Goal: Task Accomplishment & Management: Use online tool/utility

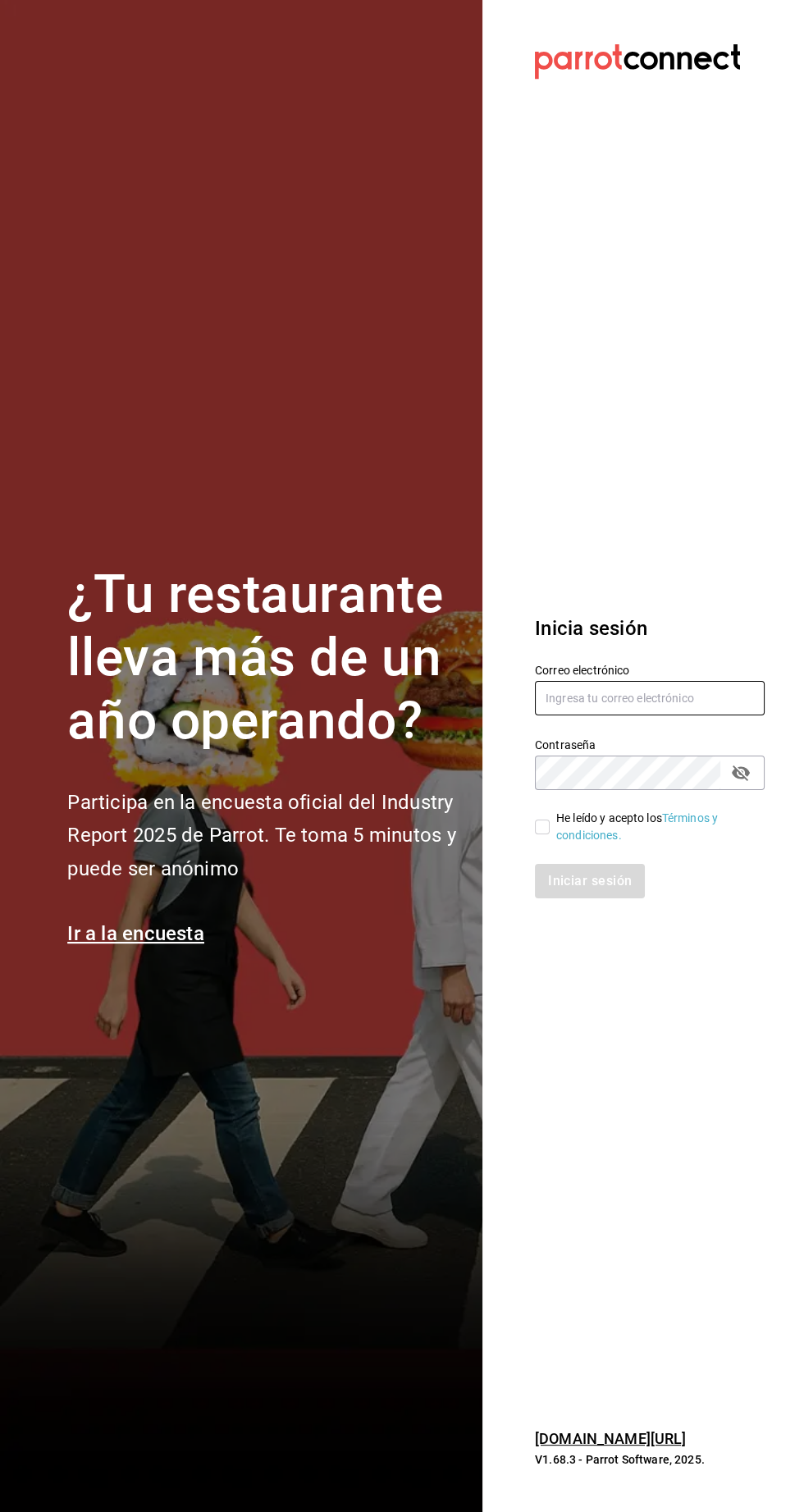
click at [569, 716] on input "text" at bounding box center [649, 698] width 229 height 34
type input "agustin.osuna@gmail.com"
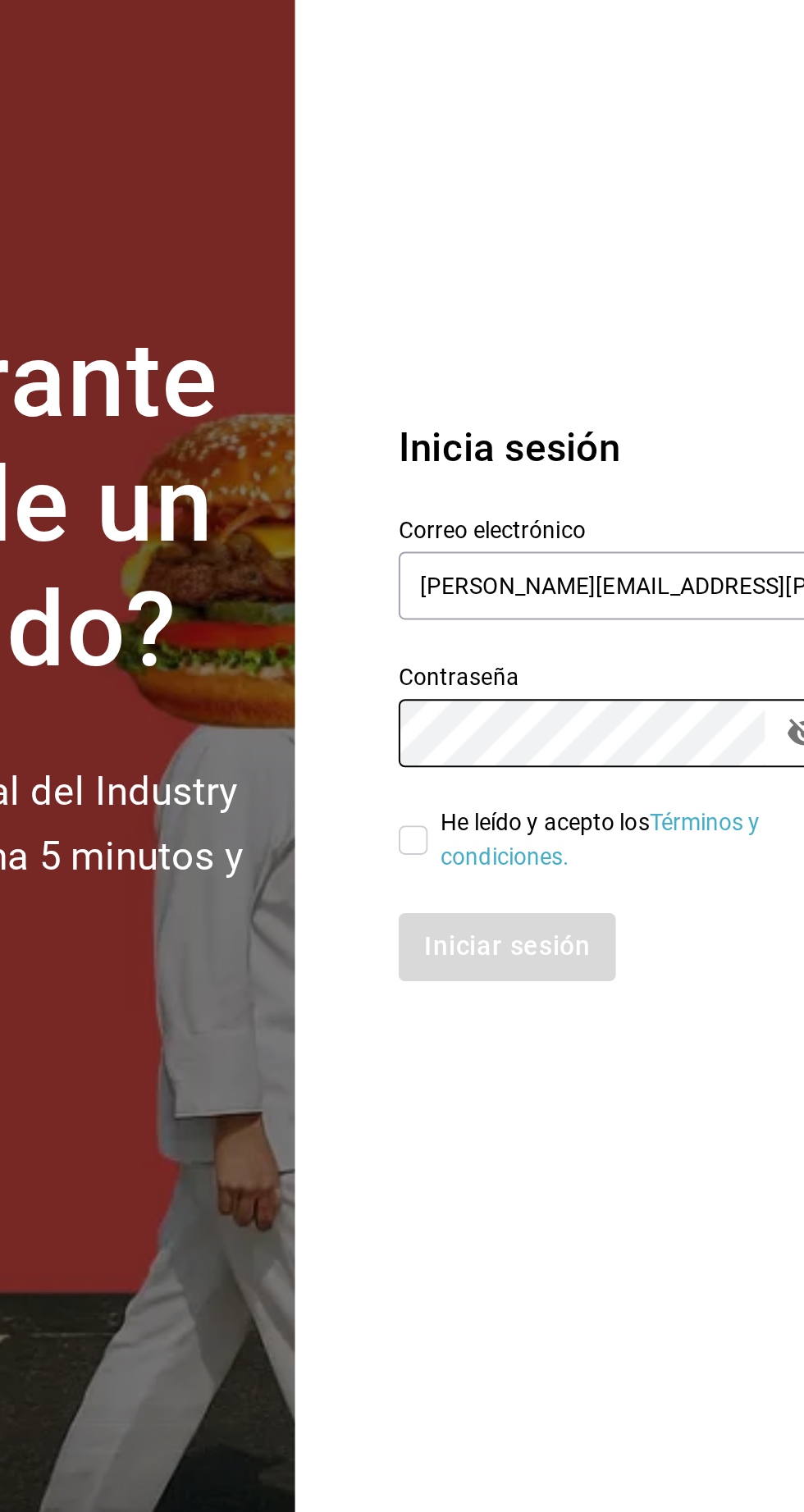
click at [545, 835] on input "He leído y acepto los Términos y condiciones." at bounding box center [542, 827] width 15 height 15
checkbox input "true"
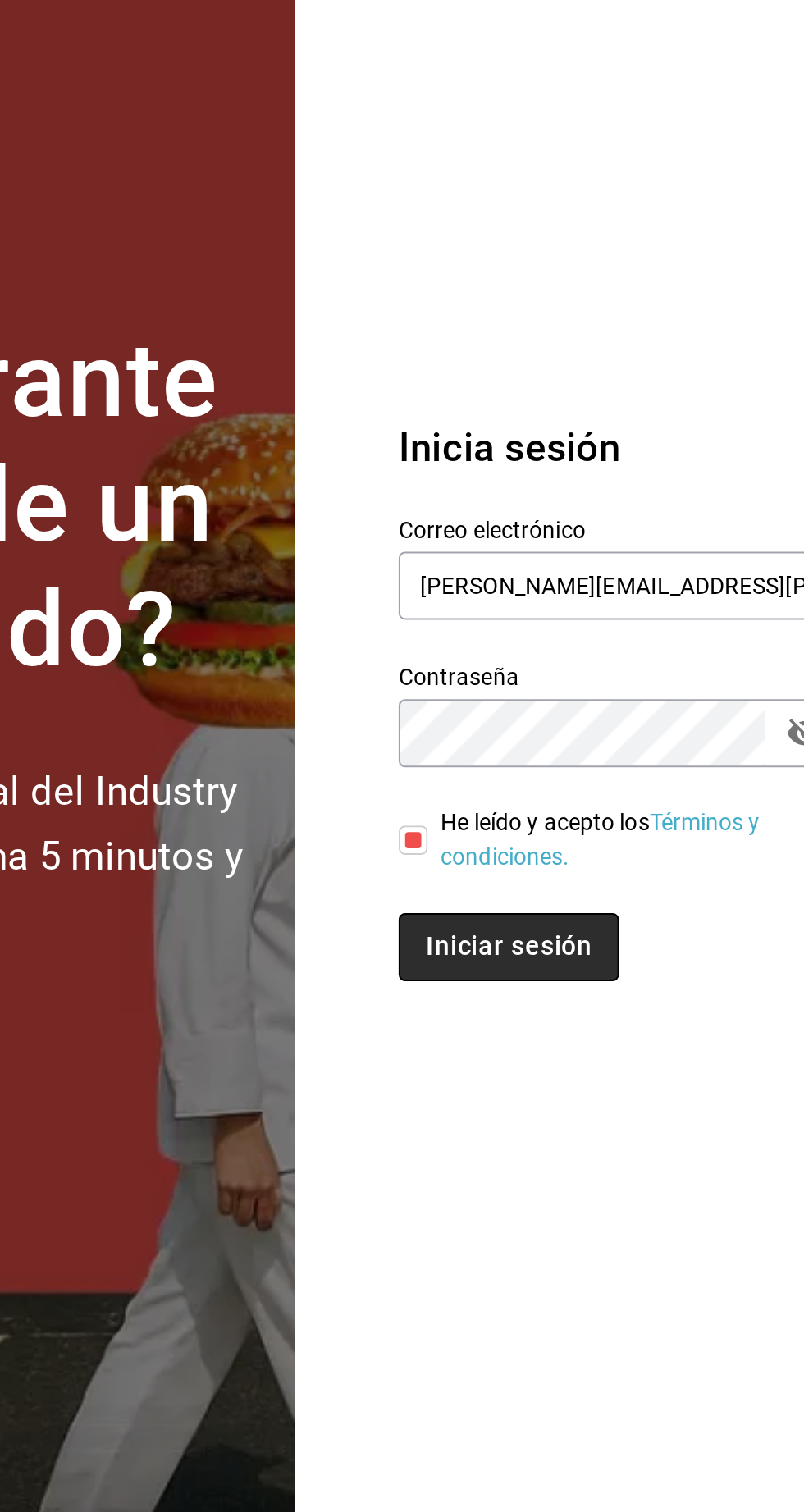
click at [586, 898] on button "Iniciar sesión" at bounding box center [590, 881] width 111 height 34
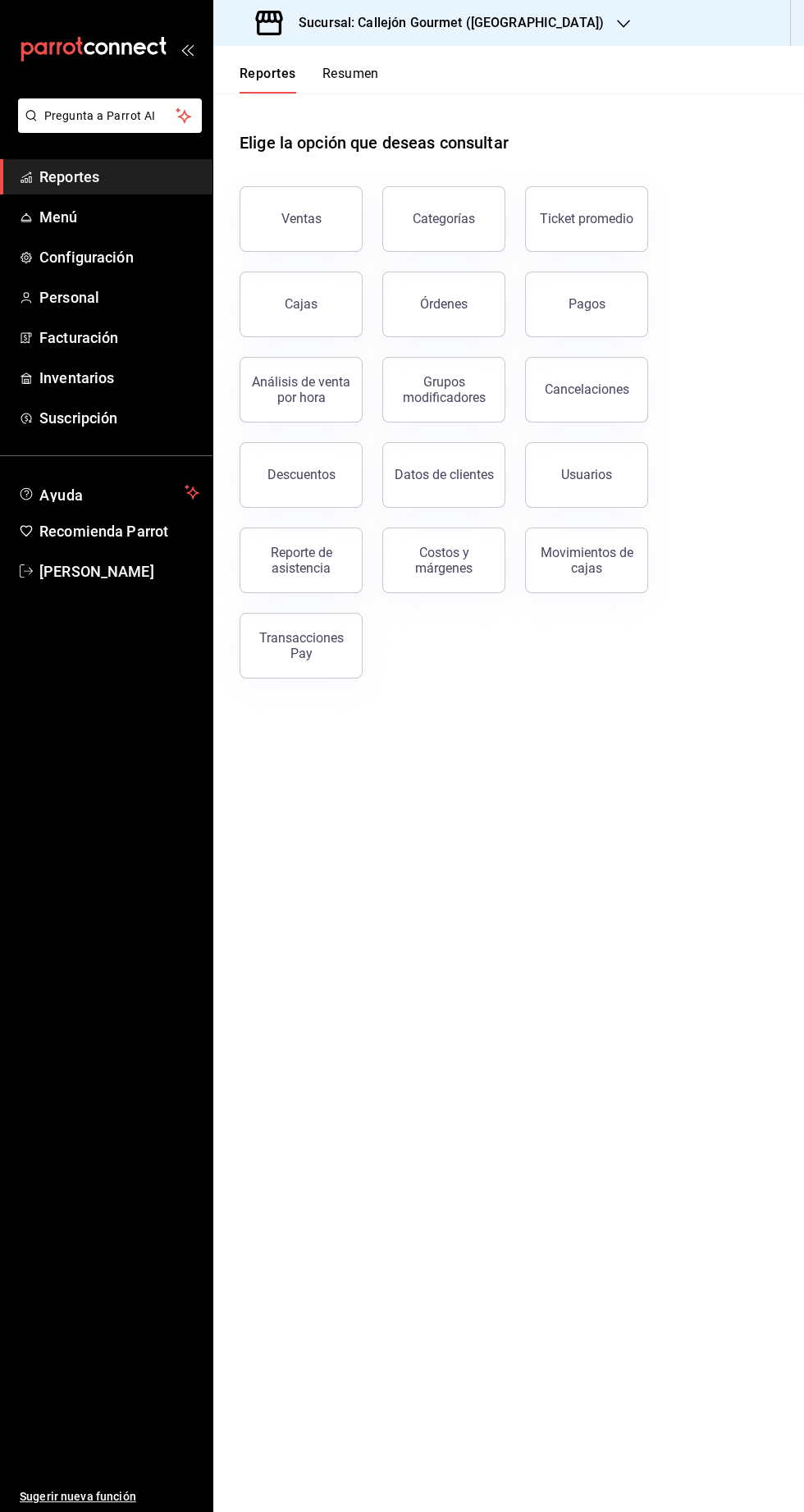
click at [356, 72] on button "Resumen" at bounding box center [350, 79] width 56 height 28
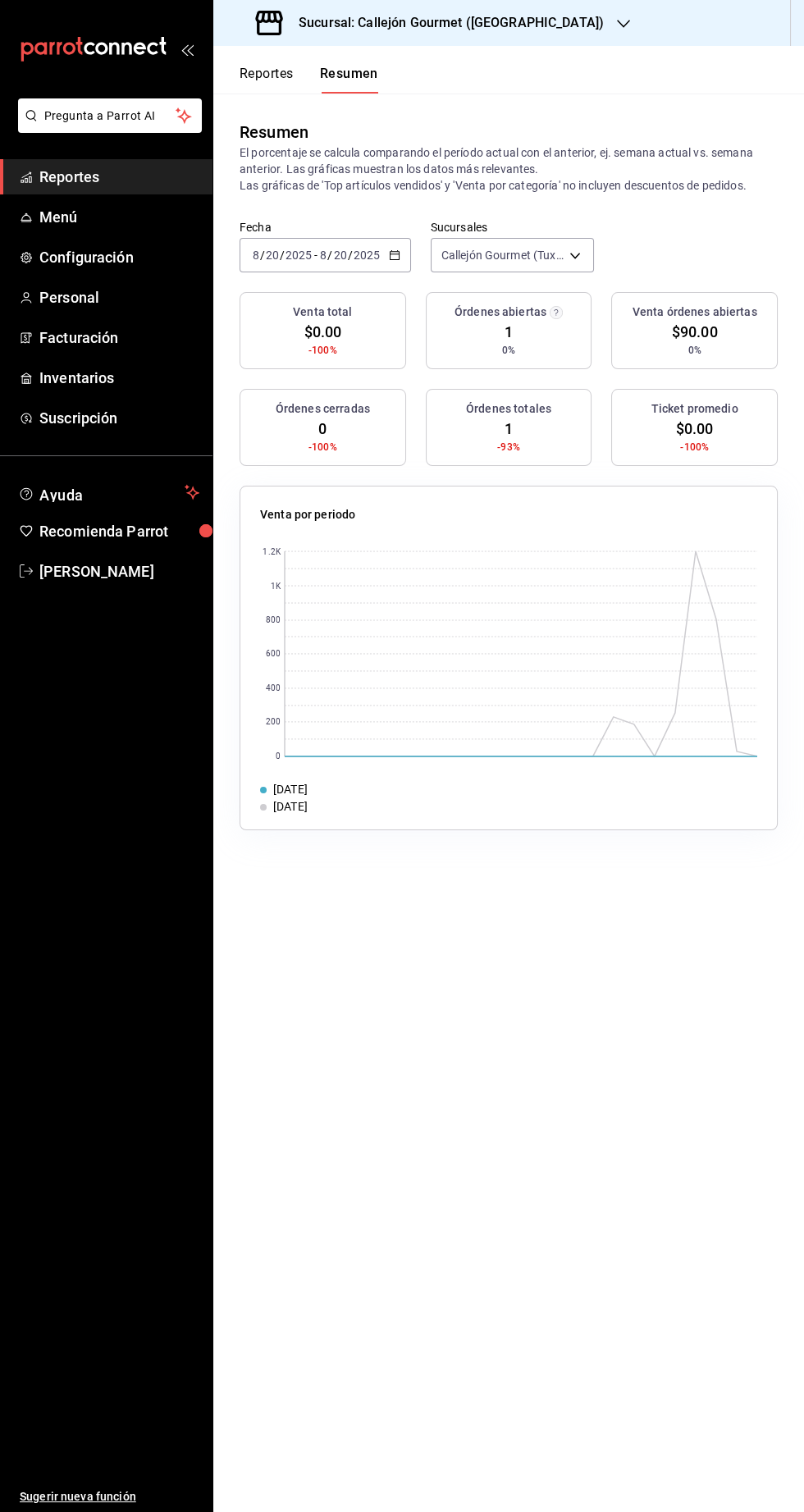
click at [375, 260] on input "2025" at bounding box center [366, 255] width 28 height 13
click at [318, 422] on span "Mes actual" at bounding box center [317, 416] width 127 height 17
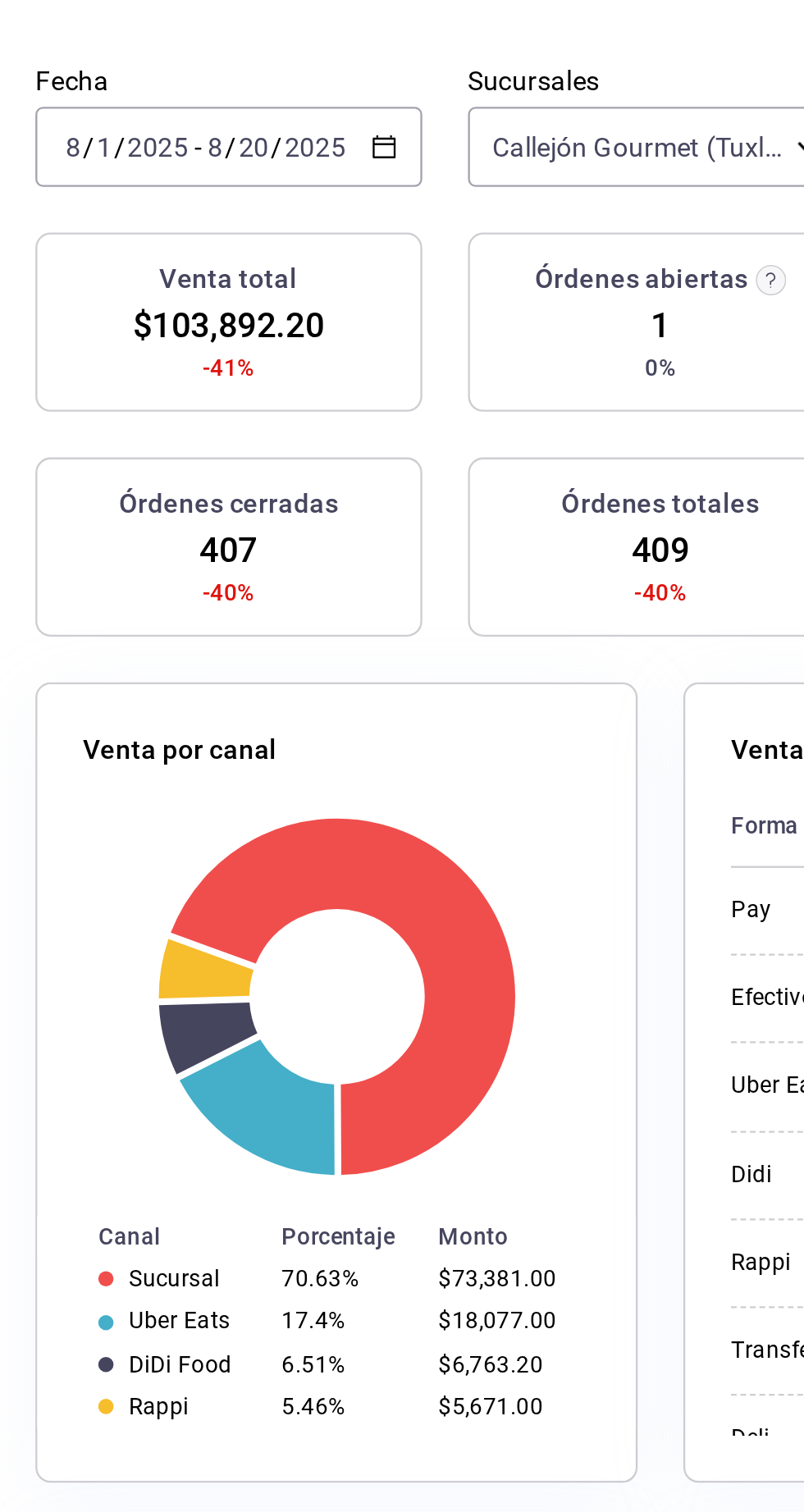
click at [366, 258] on input "2025" at bounding box center [360, 255] width 28 height 13
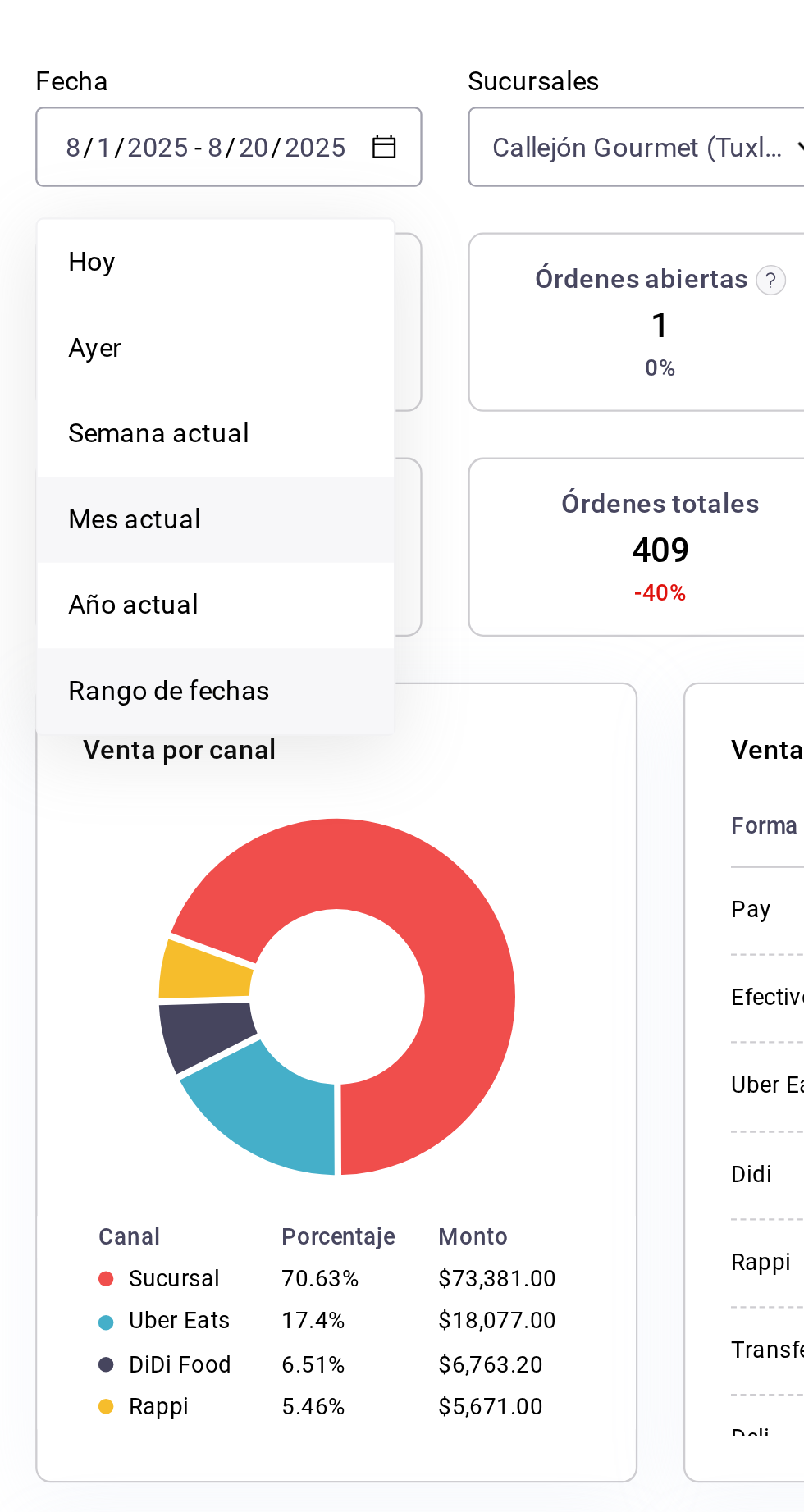
click at [351, 487] on span "Rango de fechas" at bounding box center [317, 489] width 127 height 17
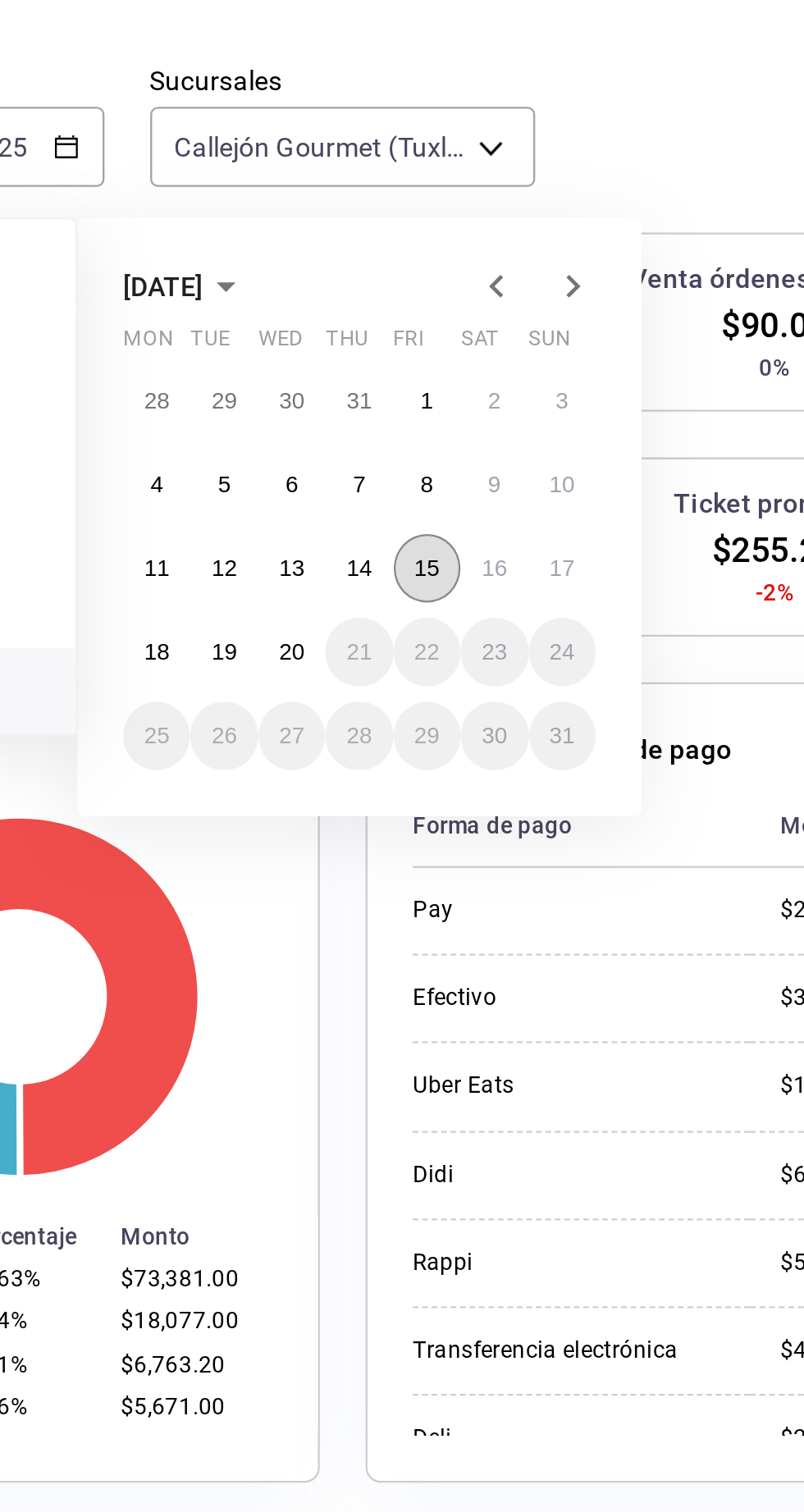
click at [546, 432] on abbr "15" at bounding box center [544, 437] width 10 height 11
click at [546, 427] on button "15" at bounding box center [545, 436] width 29 height 29
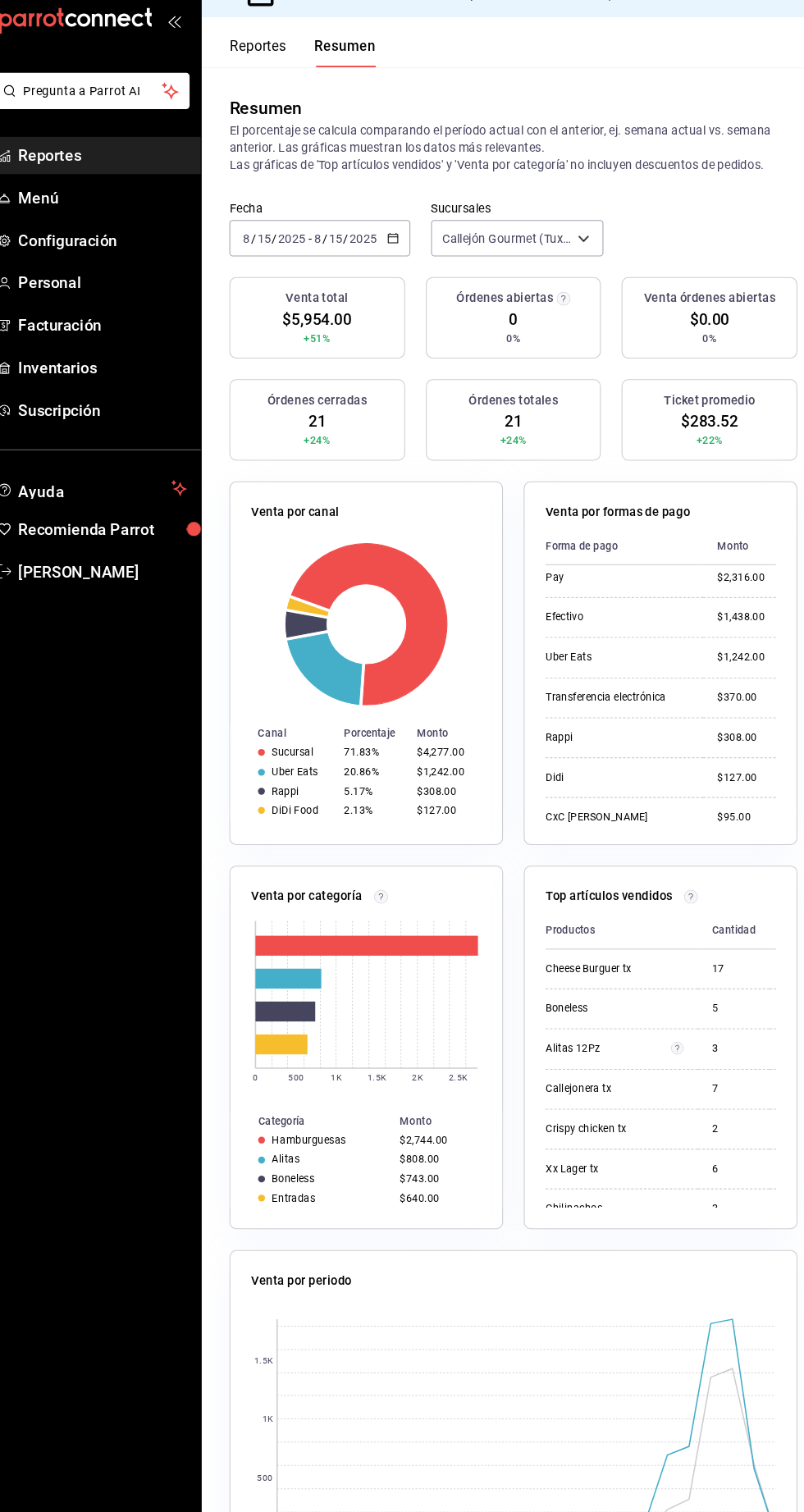
scroll to position [4, 0]
